Goal: Transaction & Acquisition: Purchase product/service

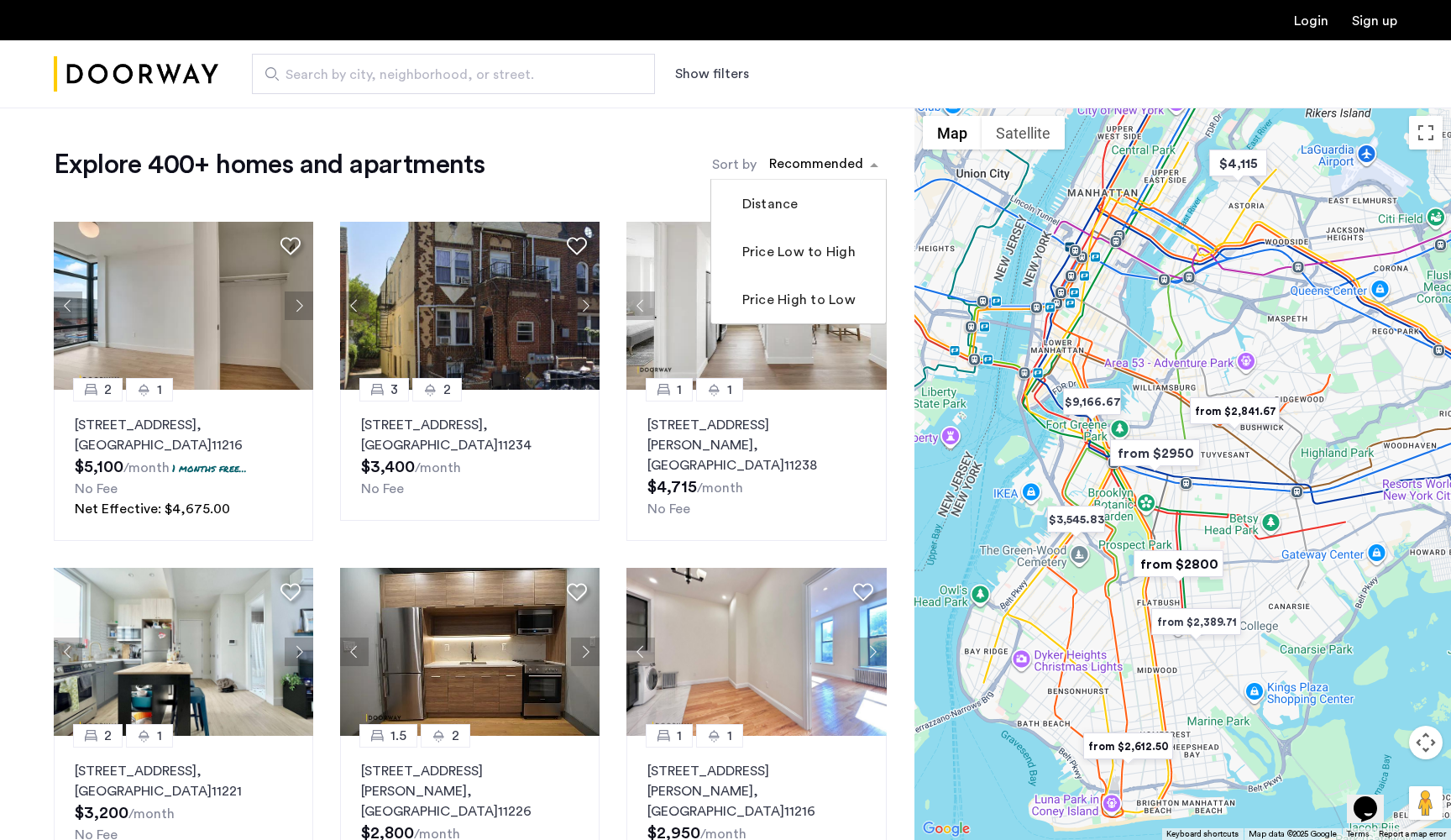
click at [848, 161] on div "sort-apartment" at bounding box center [816, 167] width 99 height 23
click at [781, 252] on label "Price Low to High" at bounding box center [798, 251] width 117 height 20
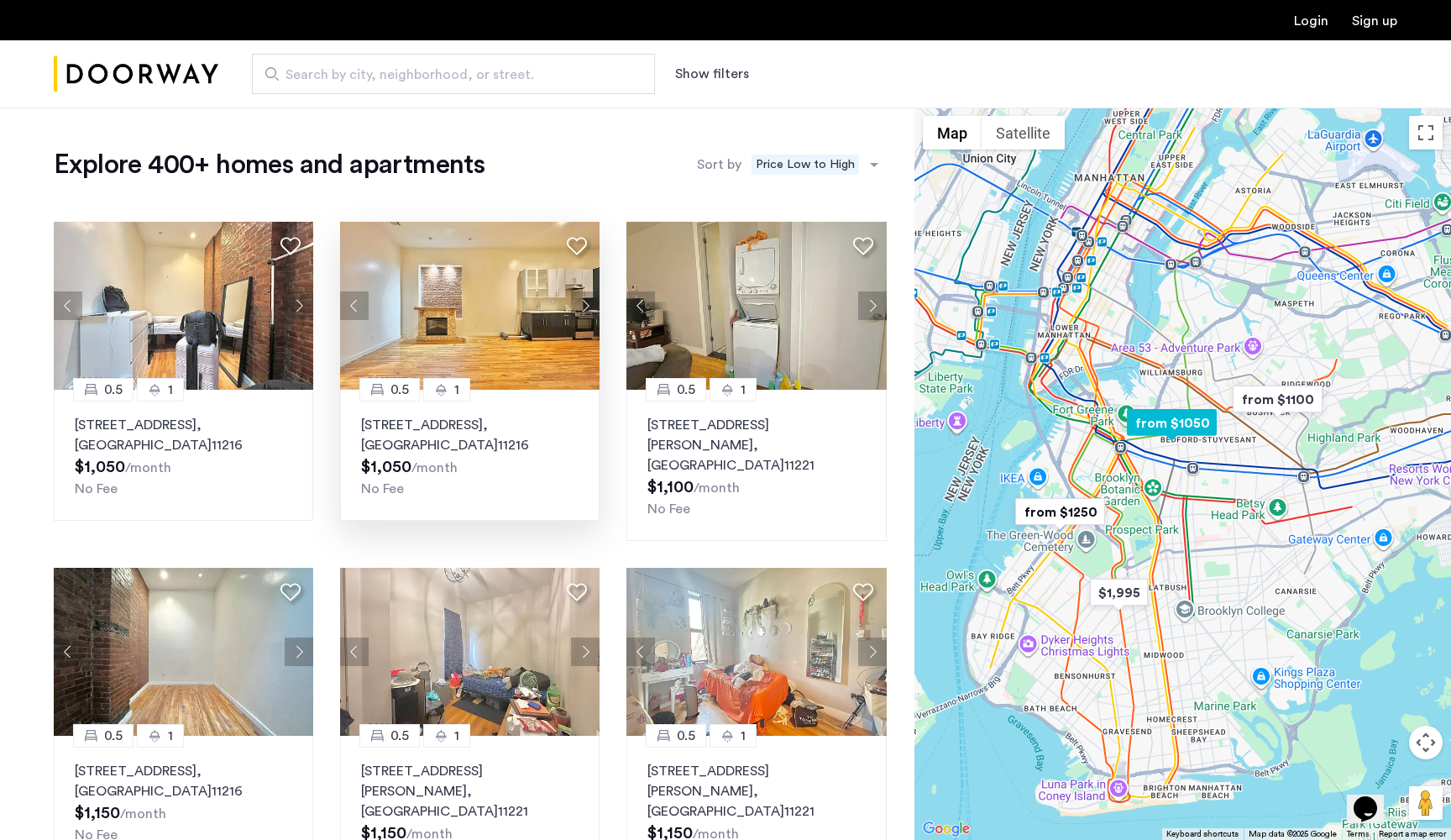
click at [487, 307] on img at bounding box center [470, 305] width 260 height 168
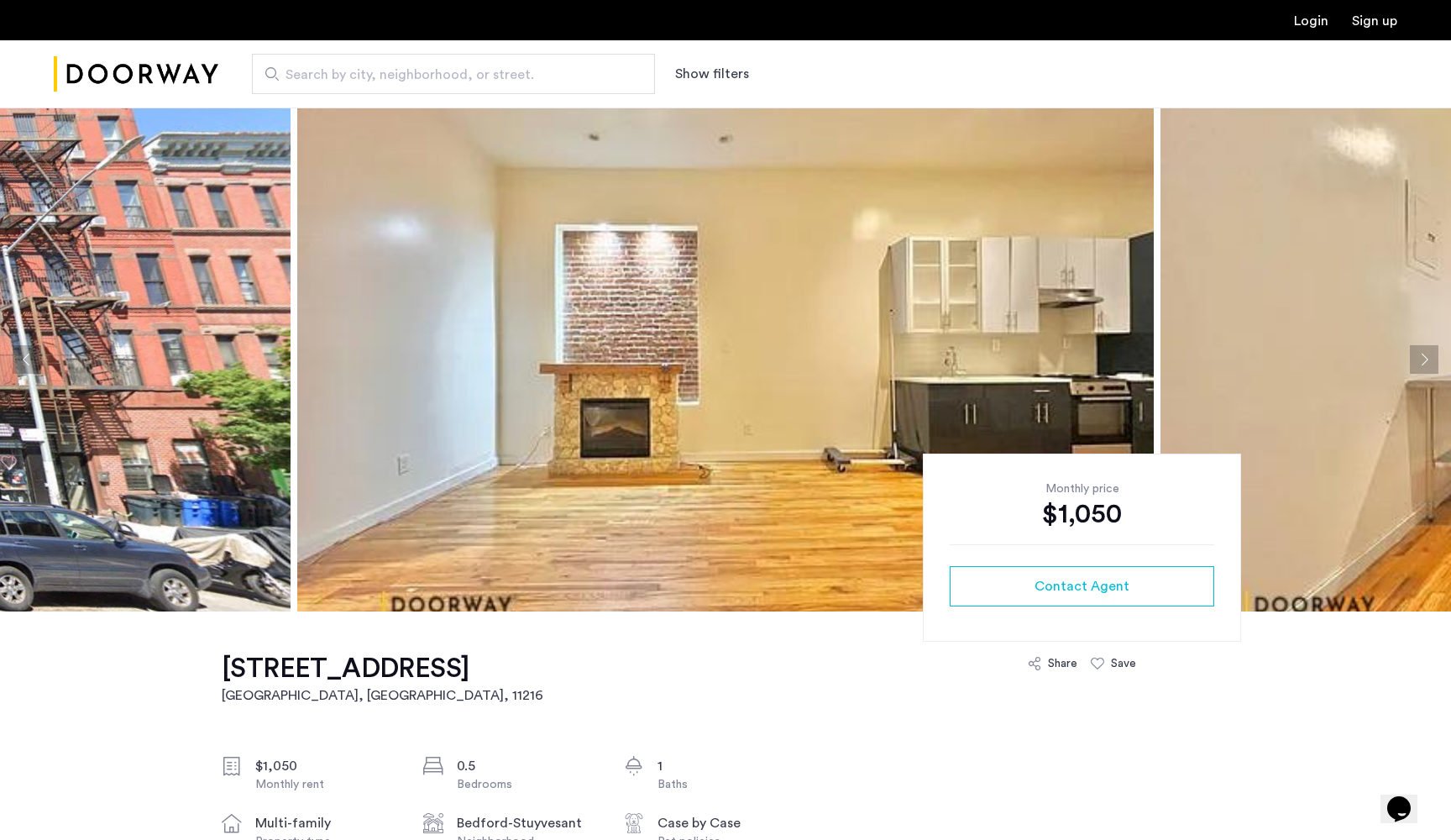
click at [30, 362] on button "Previous apartment" at bounding box center [26, 359] width 28 height 28
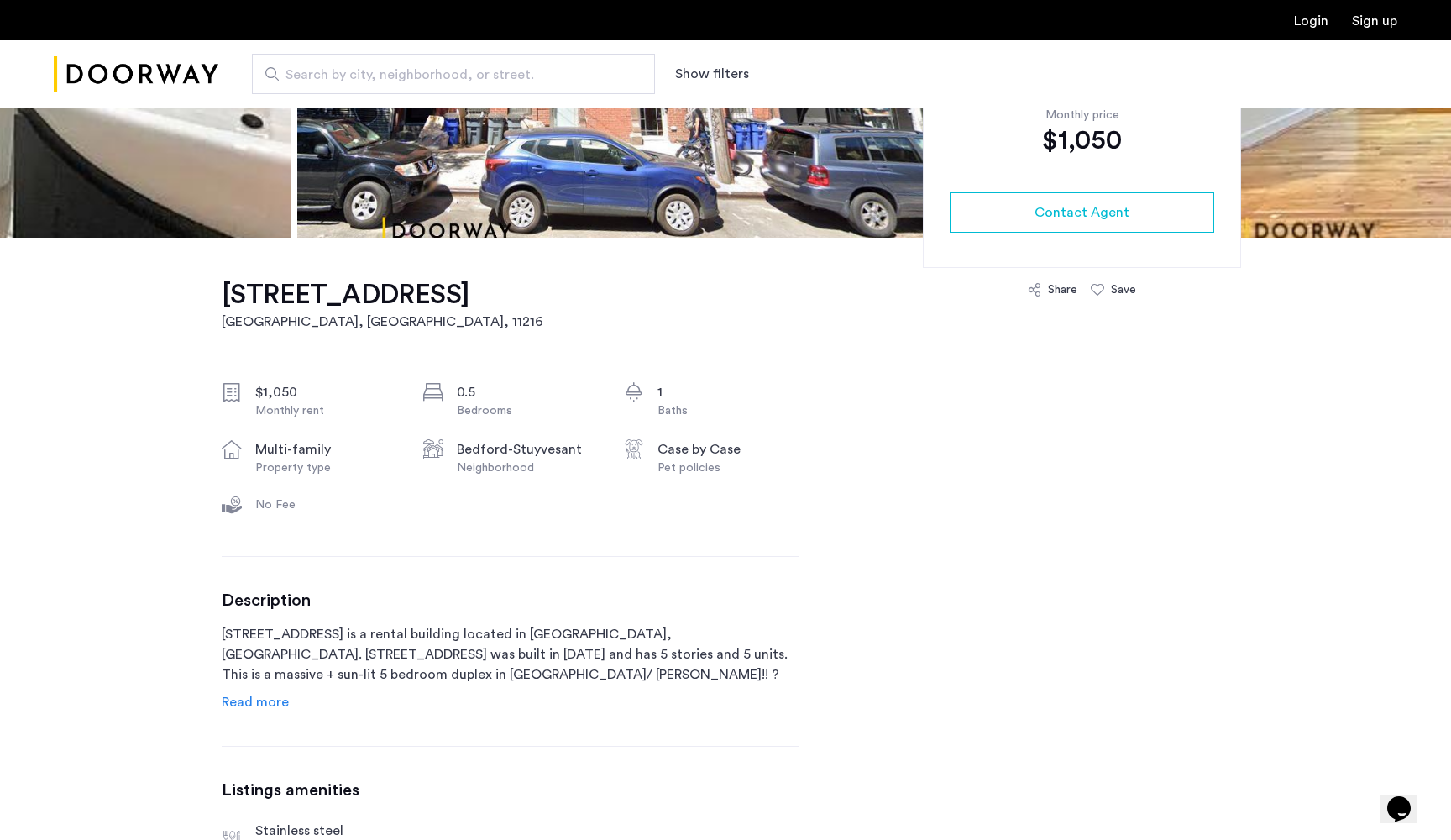
scroll to position [536, 0]
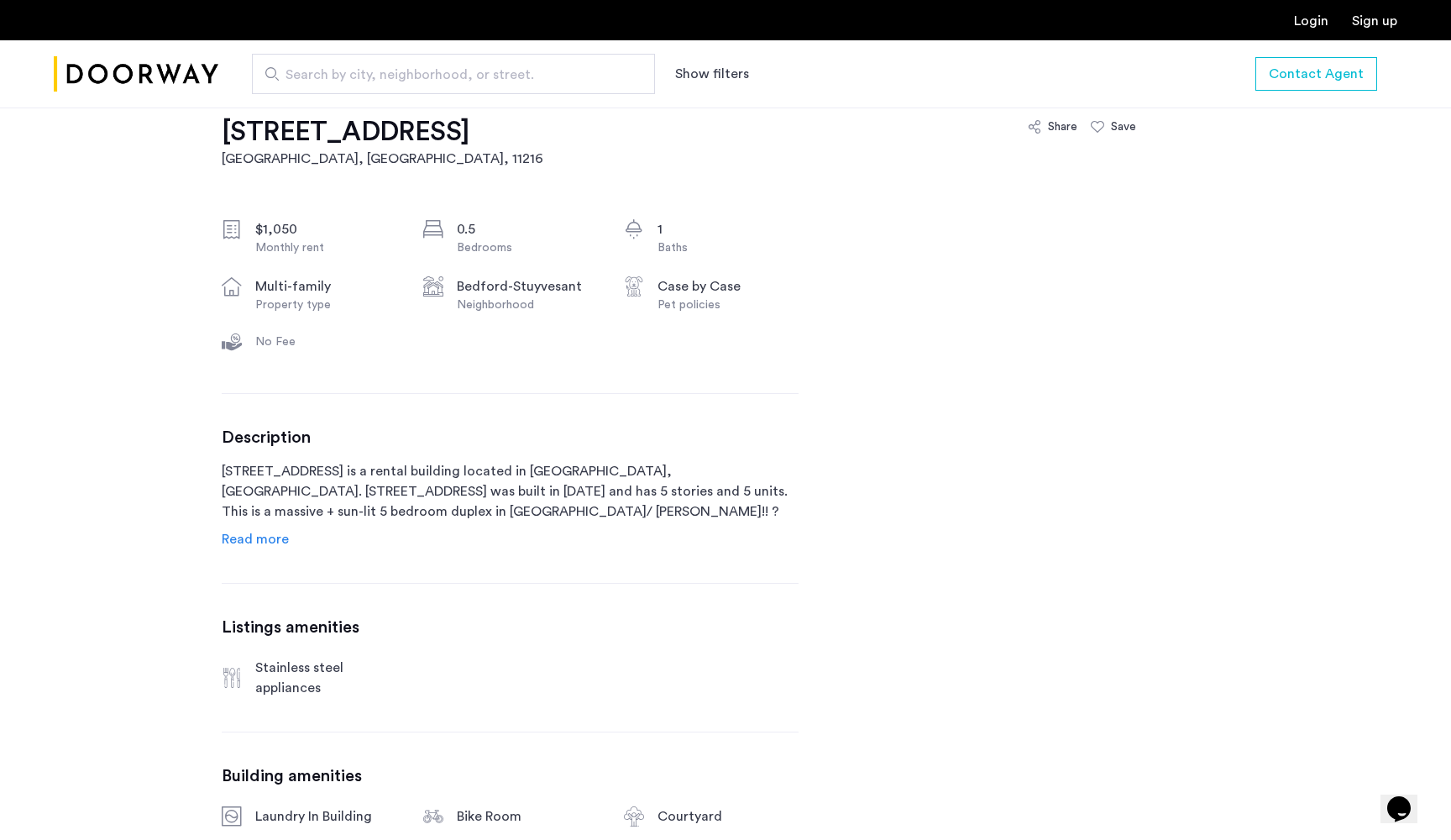
click at [237, 537] on span "Read more" at bounding box center [255, 539] width 67 height 13
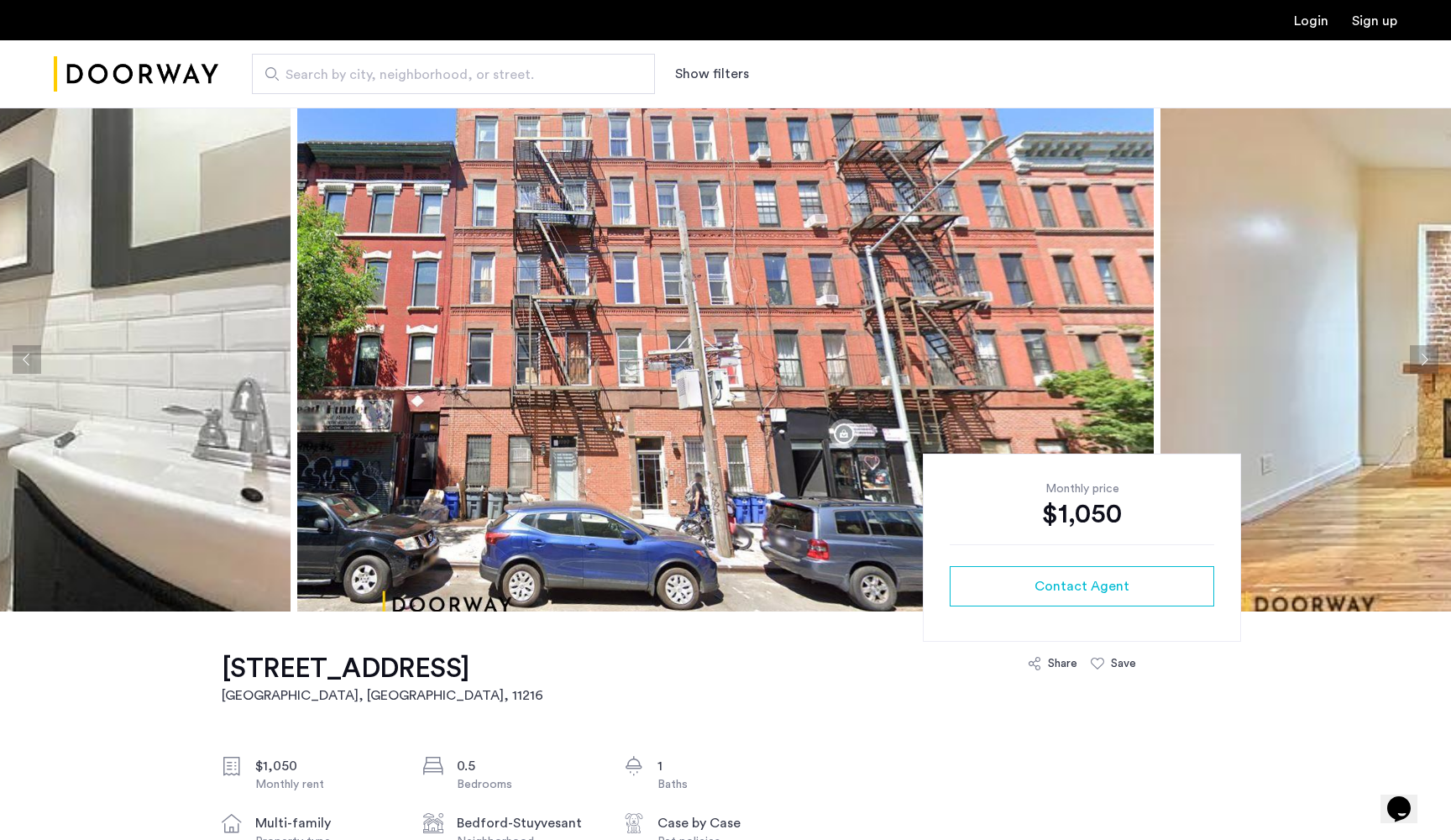
scroll to position [0, 0]
